Goal: Information Seeking & Learning: Learn about a topic

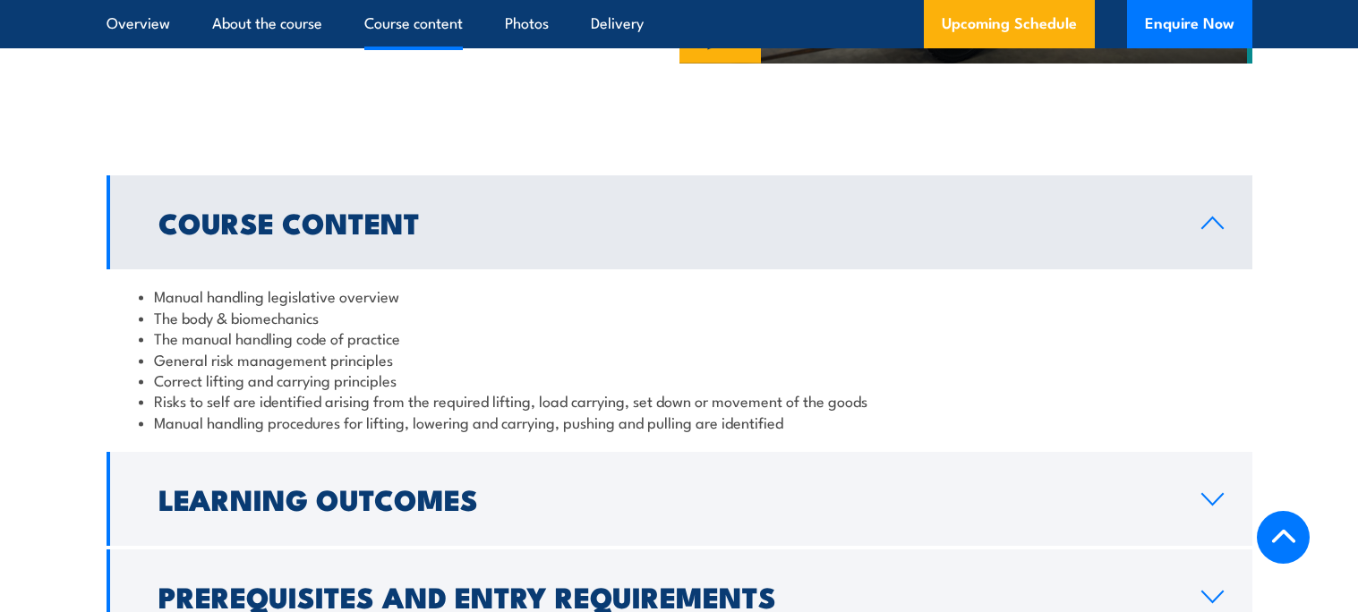
scroll to position [1311, 0]
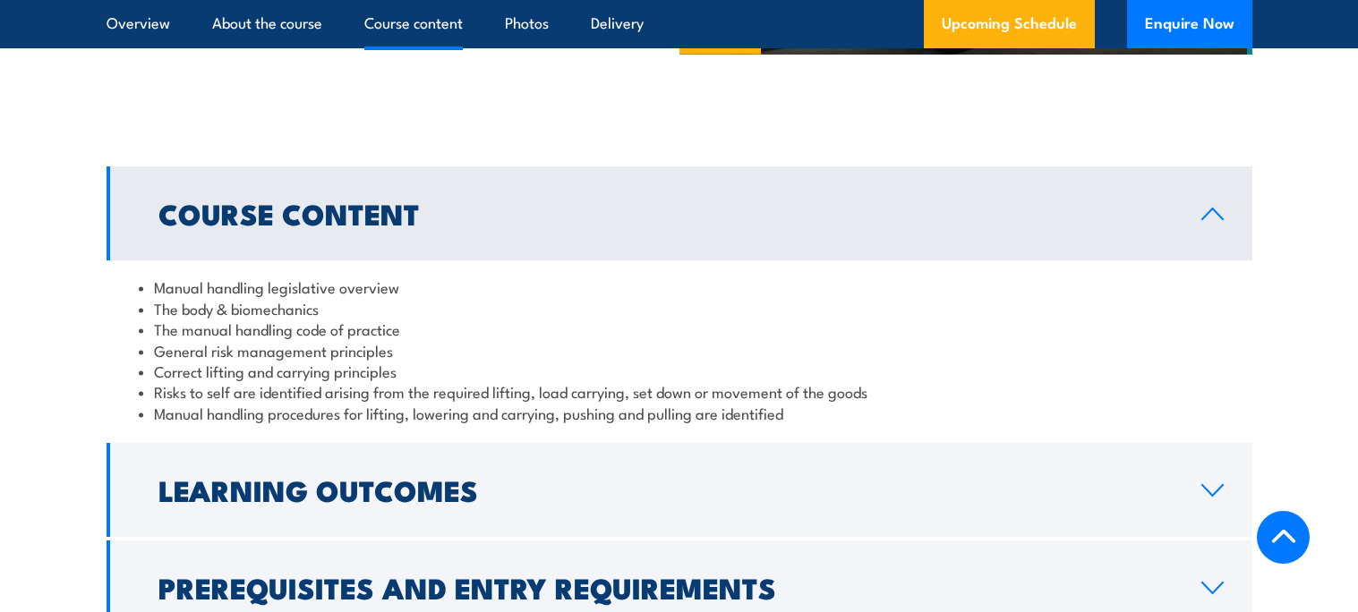
click at [394, 203] on link "Course Content" at bounding box center [680, 213] width 1146 height 94
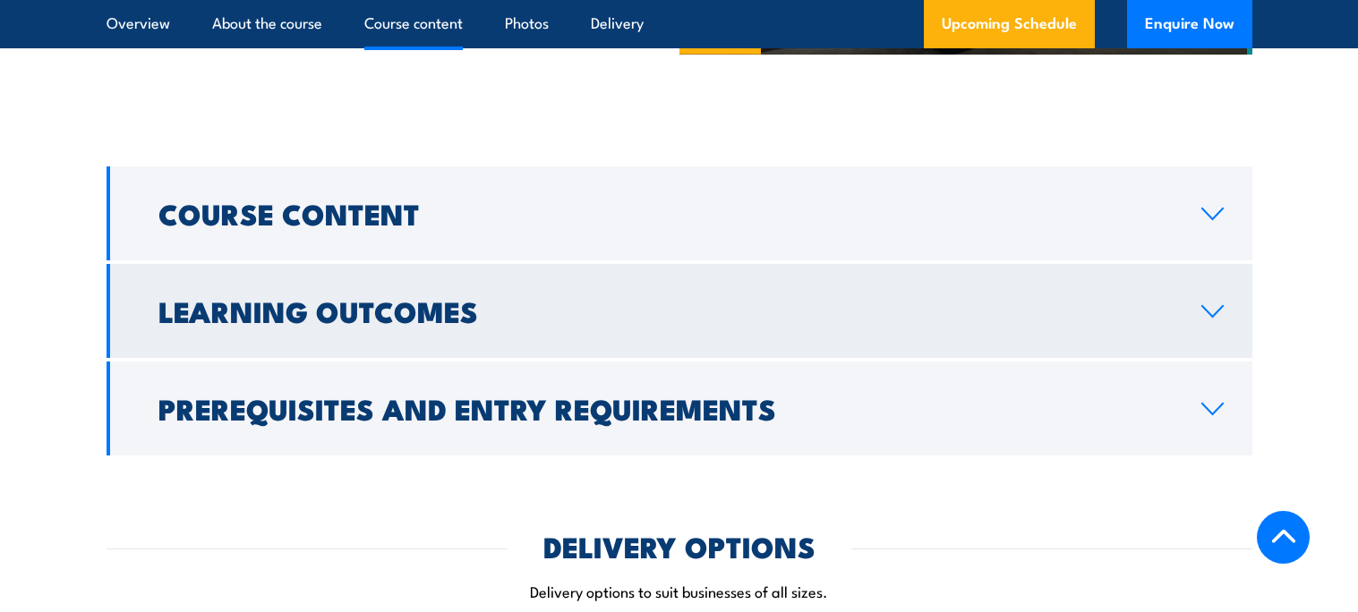
click at [397, 296] on link "Learning Outcomes" at bounding box center [680, 311] width 1146 height 94
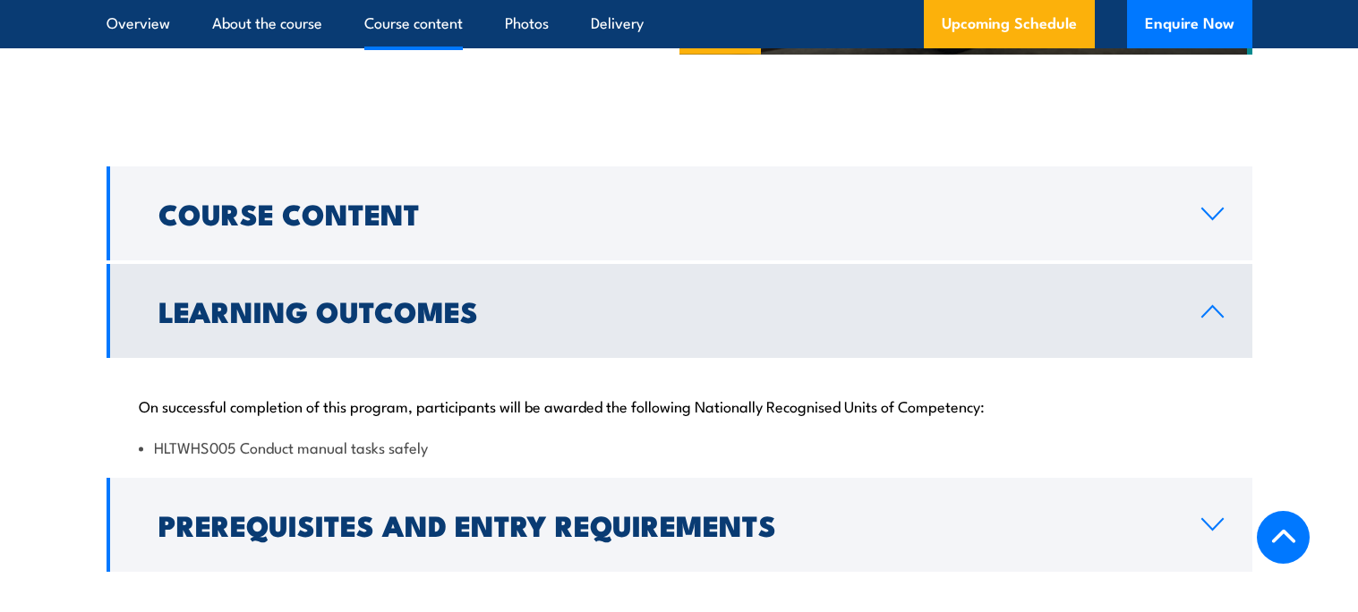
click at [397, 296] on link "Learning Outcomes" at bounding box center [680, 311] width 1146 height 94
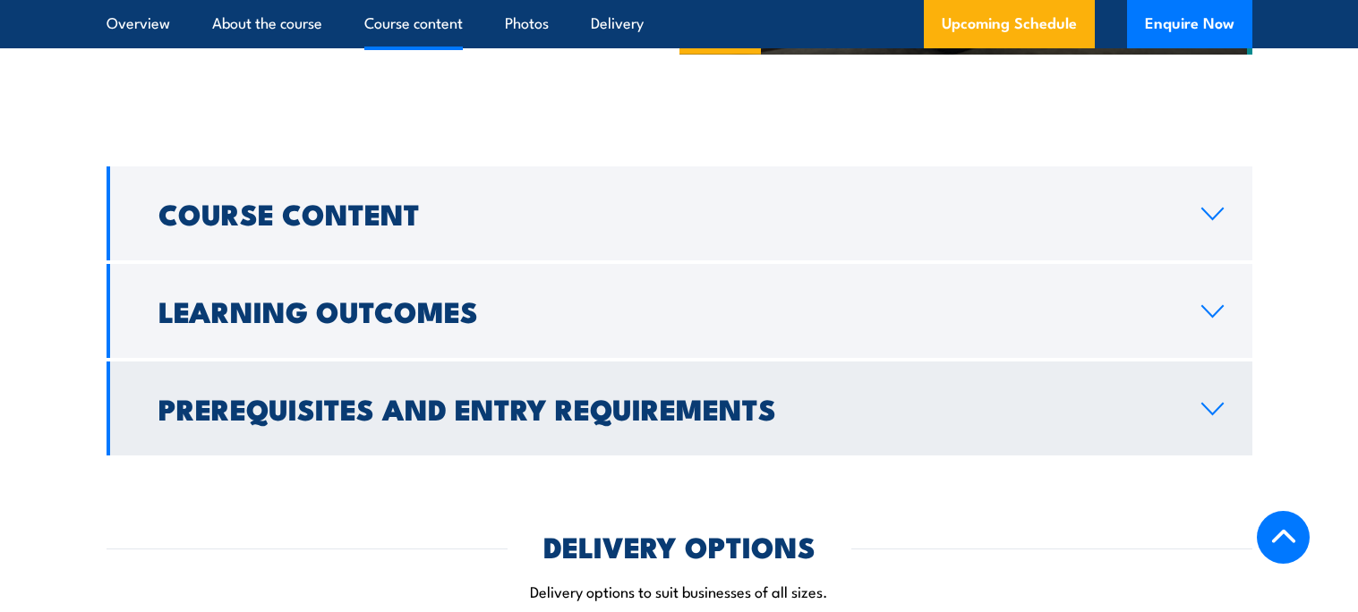
click at [463, 393] on link "Prerequisites and Entry Requirements" at bounding box center [680, 409] width 1146 height 94
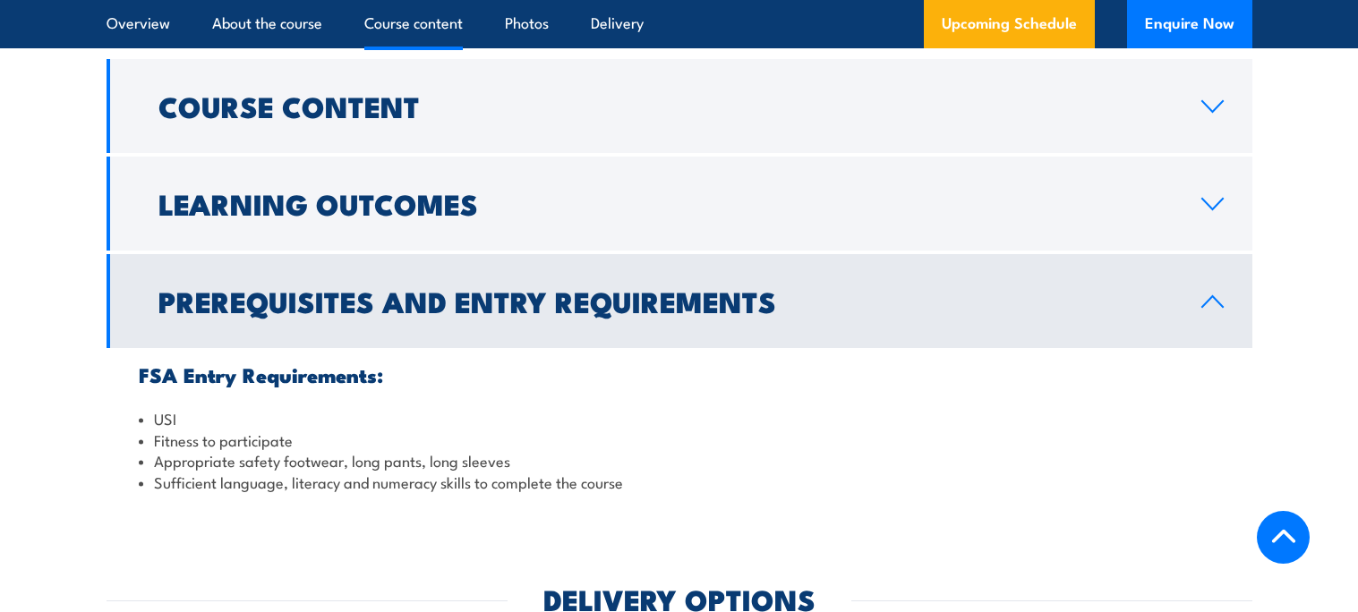
scroll to position [1449, 0]
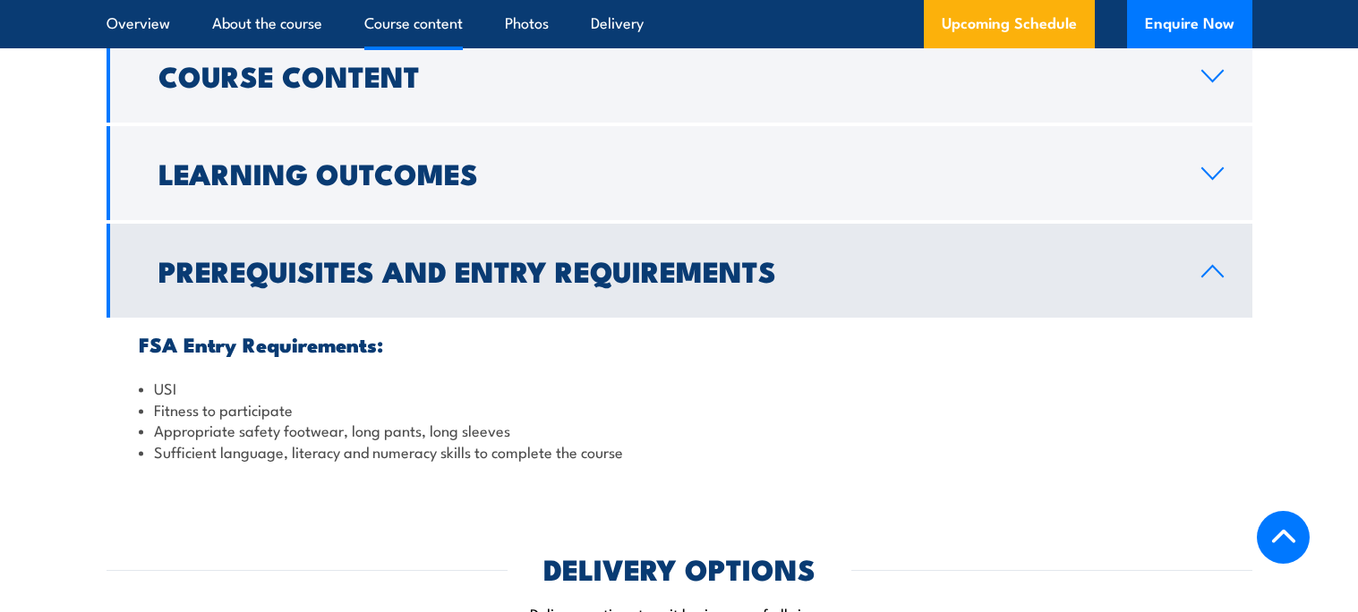
click at [418, 283] on h2 "Prerequisites and Entry Requirements" at bounding box center [665, 270] width 1014 height 25
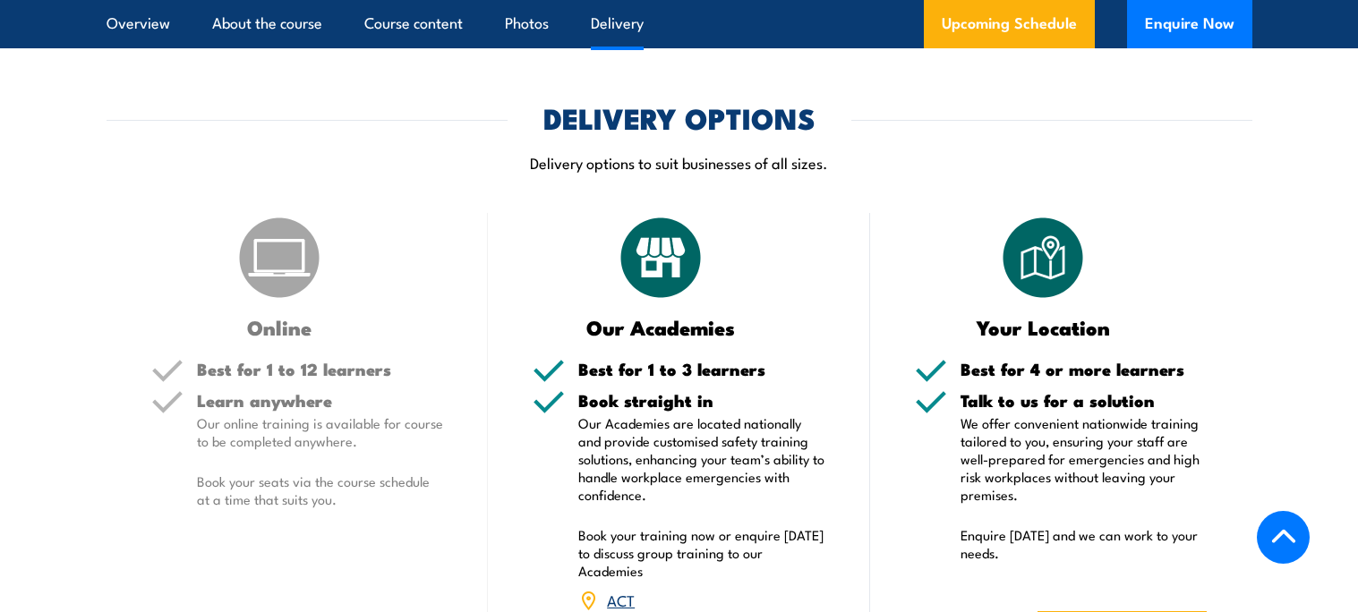
scroll to position [1742, 0]
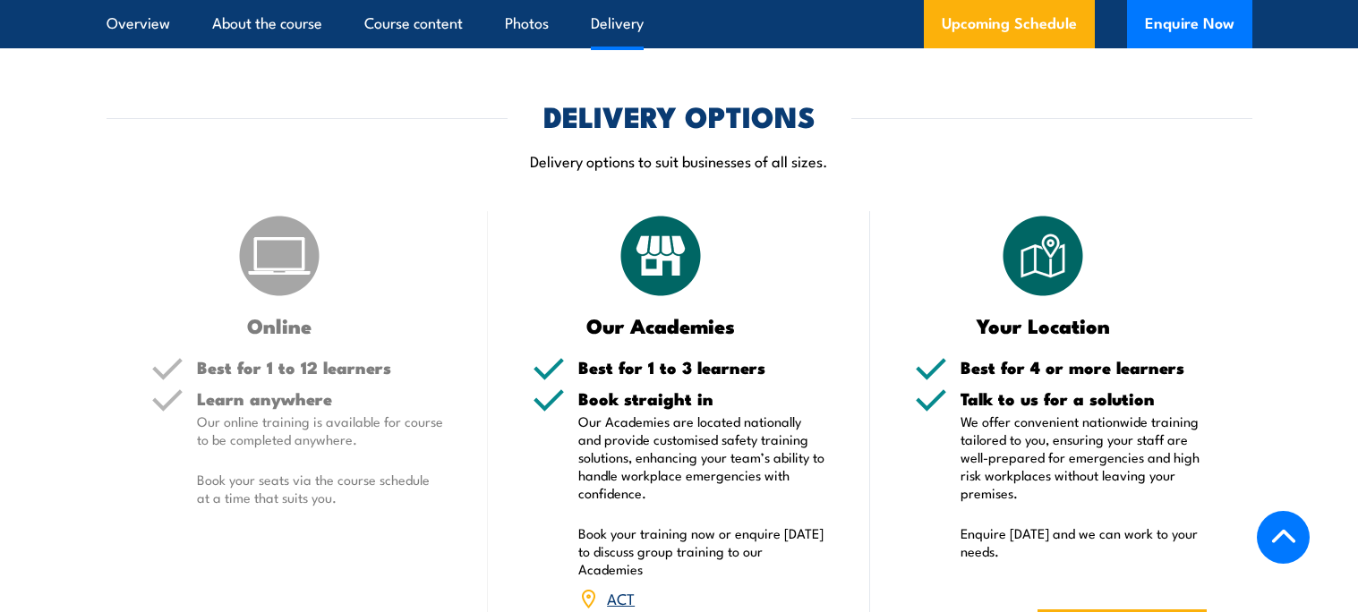
click at [325, 336] on h3 "Online" at bounding box center [279, 325] width 257 height 21
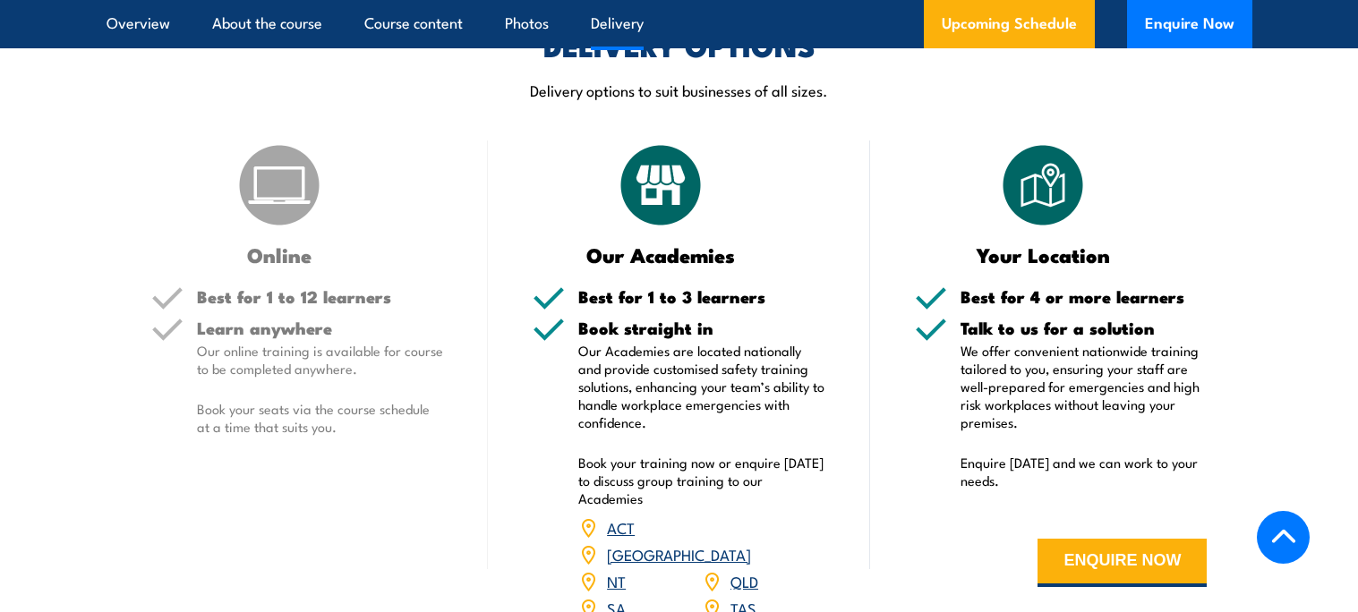
scroll to position [1803, 0]
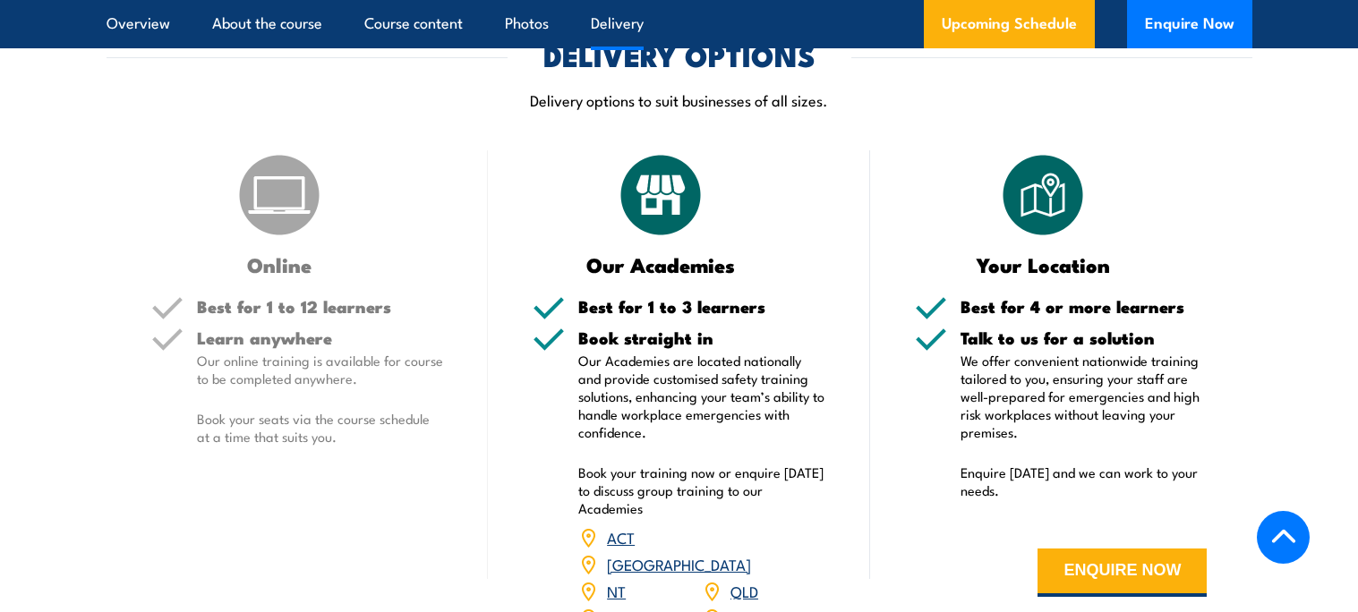
click at [265, 346] on h5 "Learn anywhere" at bounding box center [320, 337] width 247 height 17
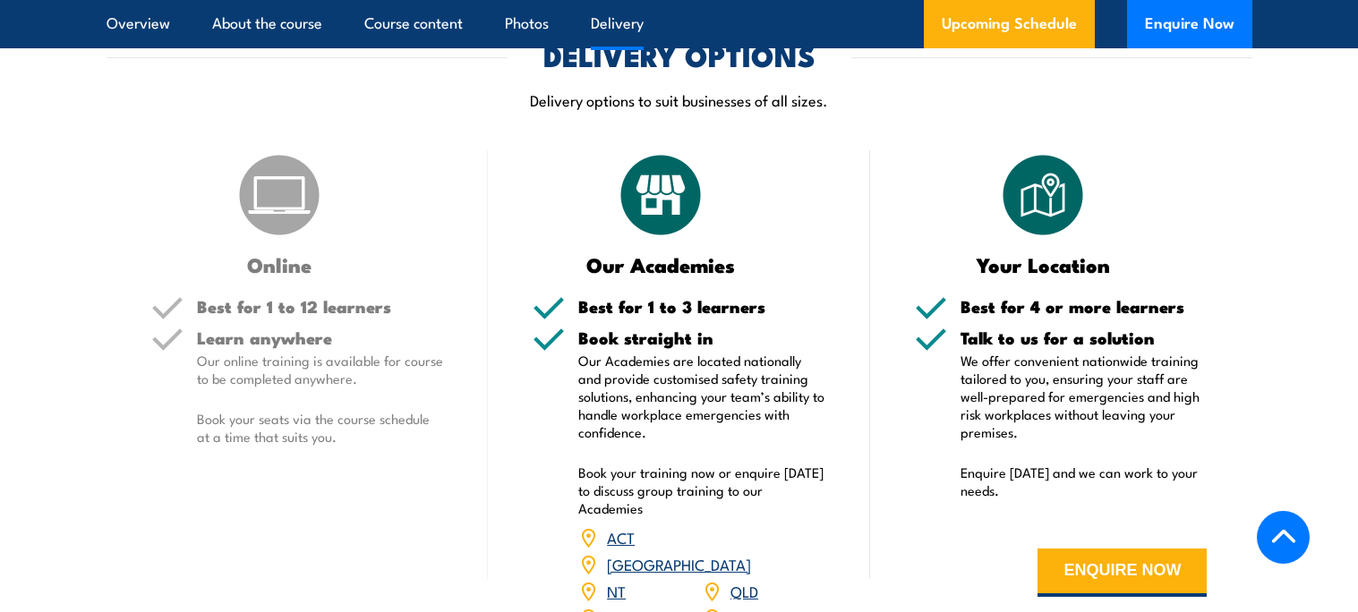
click at [265, 346] on h5 "Learn anywhere" at bounding box center [320, 337] width 247 height 17
click at [304, 307] on div "Online Best for 1 to 12 learners Learn anywhere Our online training is availabl…" at bounding box center [298, 415] width 382 height 531
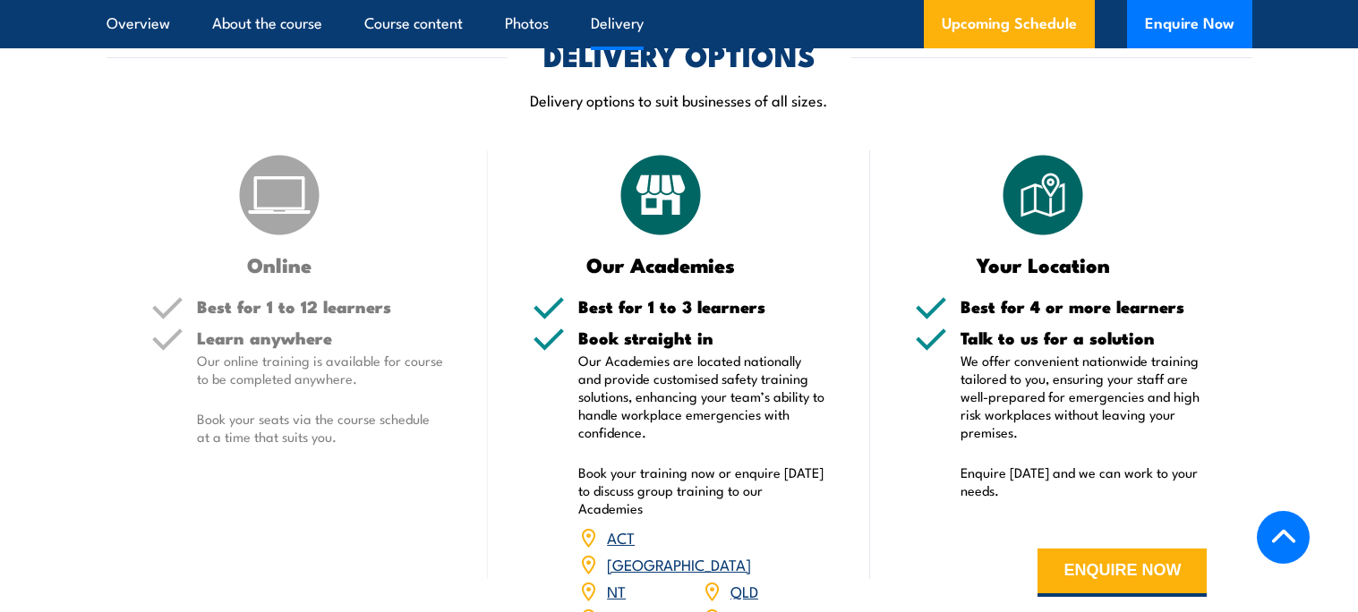
click at [342, 260] on div "Online" at bounding box center [297, 212] width 293 height 124
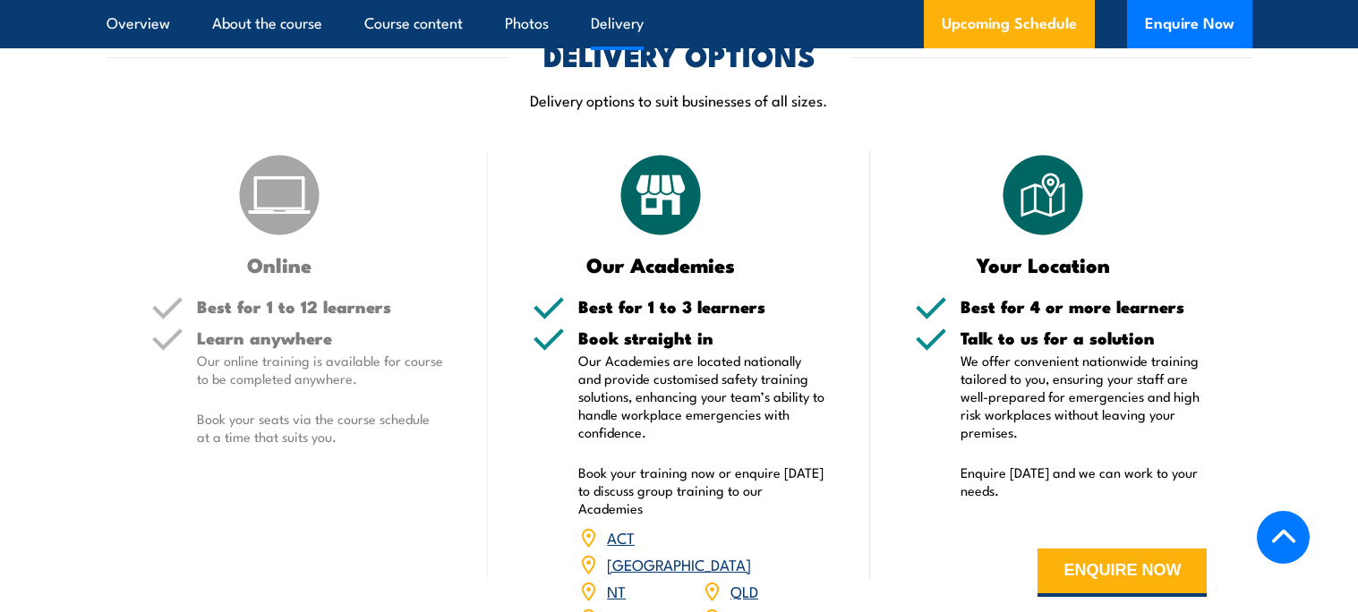
click at [342, 260] on div "Online" at bounding box center [297, 212] width 293 height 124
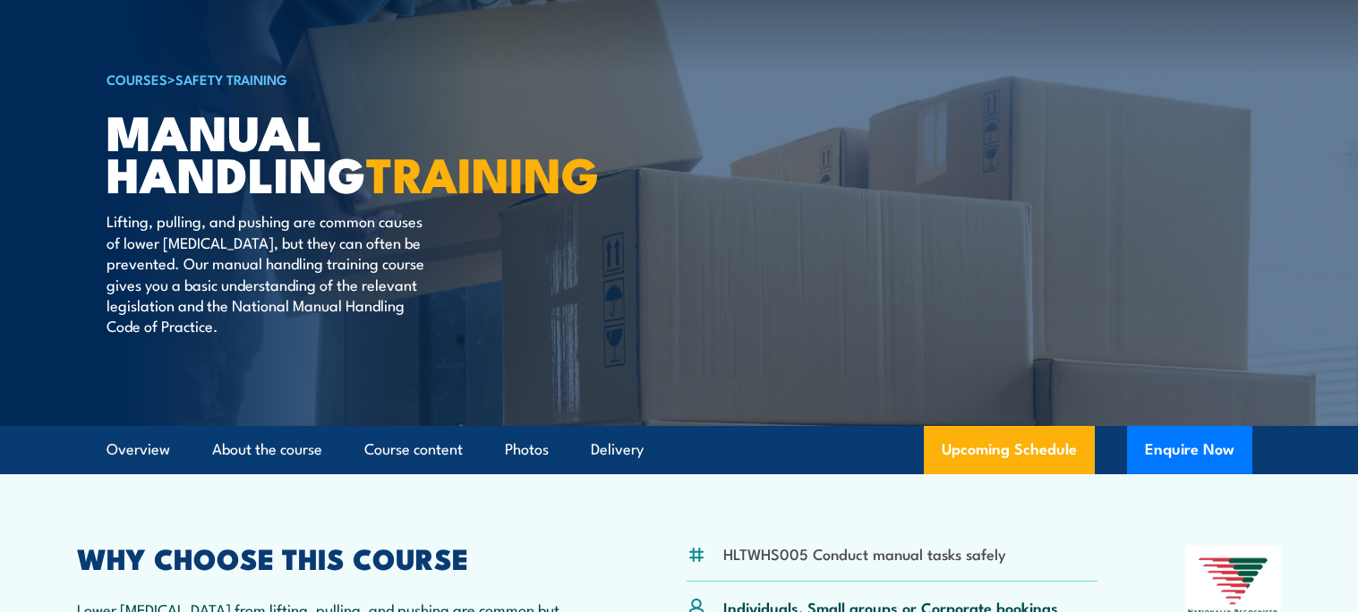
scroll to position [88, 0]
